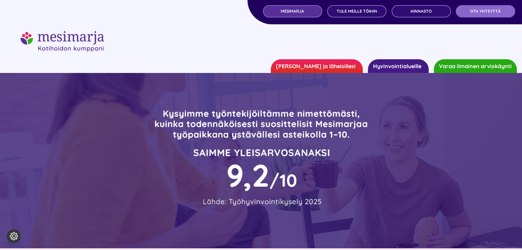
click at [298, 11] on span "MESIMARJA" at bounding box center [292, 11] width 23 height 5
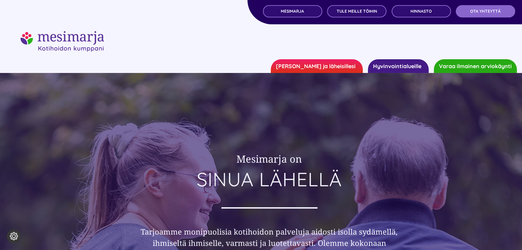
click at [334, 67] on link "[PERSON_NAME] ja läheisillesi" at bounding box center [317, 66] width 92 height 14
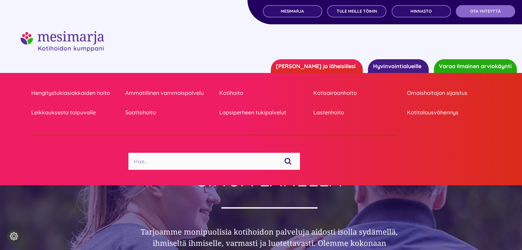
click at [334, 67] on link "[PERSON_NAME] ja läheisillesi" at bounding box center [317, 66] width 92 height 14
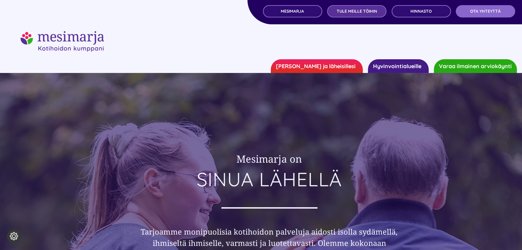
click at [333, 10] on link "TULE MEILLE TÖIHIN" at bounding box center [356, 11] width 59 height 12
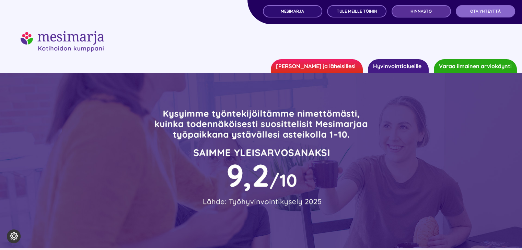
click at [418, 12] on span "Hinnasto" at bounding box center [420, 11] width 21 height 5
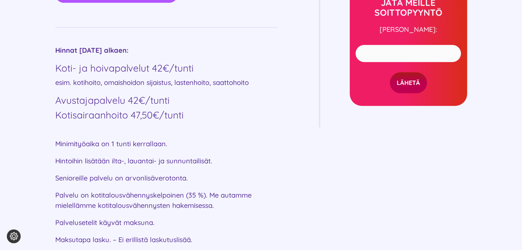
scroll to position [418, 0]
